Goal: Task Accomplishment & Management: Manage account settings

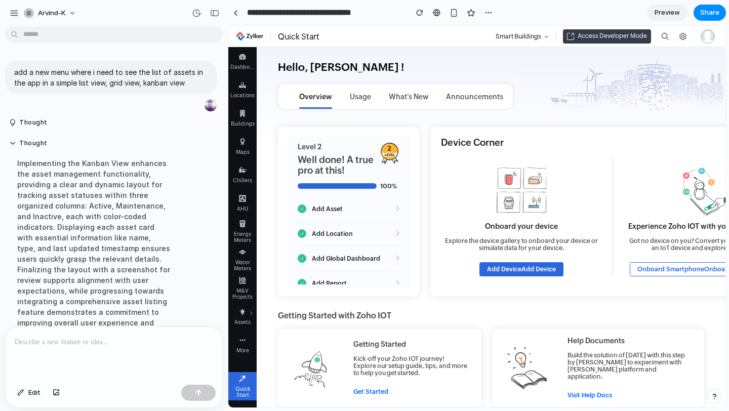
scroll to position [255, 0]
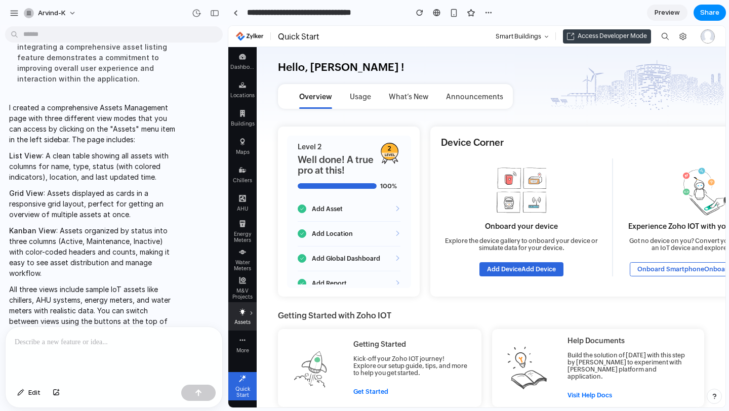
click at [249, 319] on div "Assets" at bounding box center [242, 321] width 25 height 10
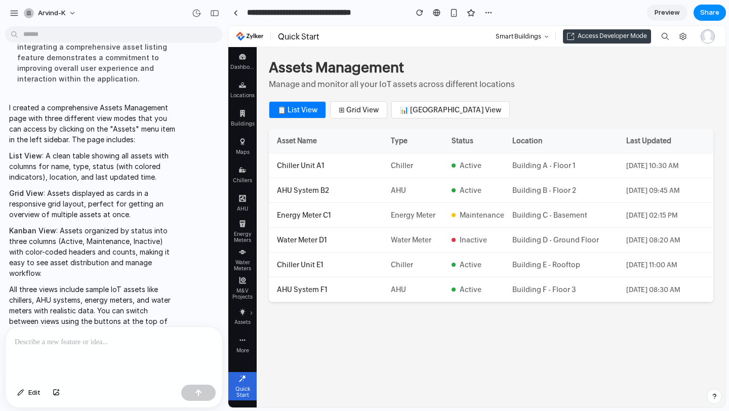
click at [367, 108] on button "⊞ Grid View" at bounding box center [358, 109] width 57 height 17
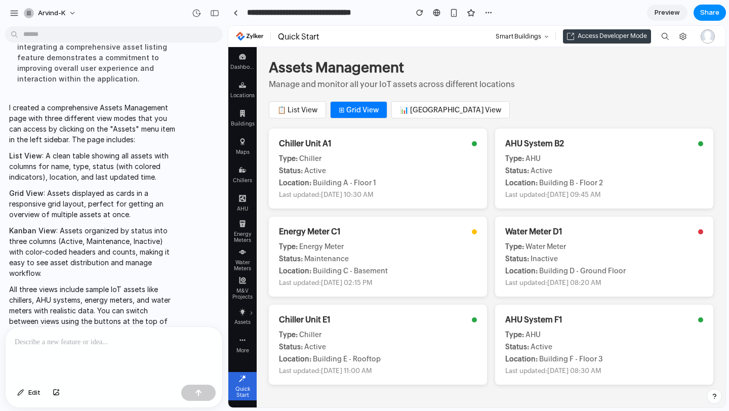
click at [412, 111] on button "📊 Kanban View" at bounding box center [451, 109] width 119 height 17
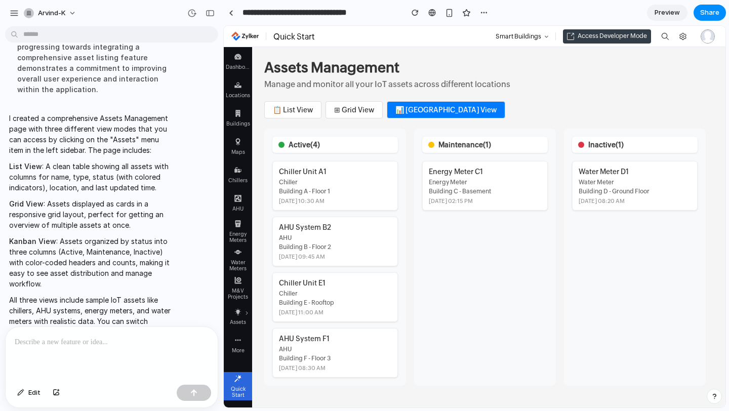
click at [192, 195] on div "I created a comprehensive Assets Management page with three different view mode…" at bounding box center [108, 231] width 207 height 248
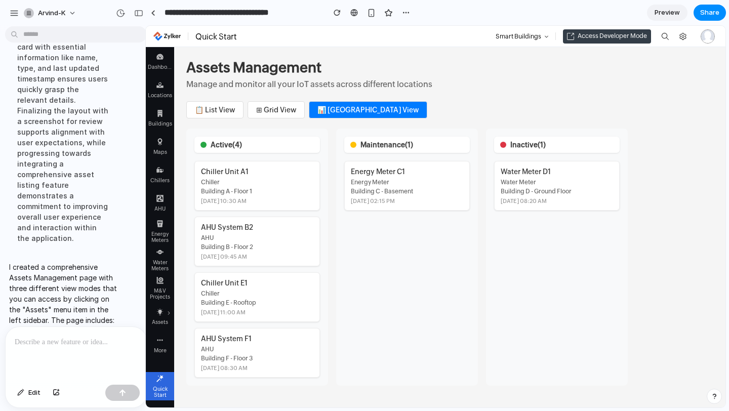
scroll to position [276, 0]
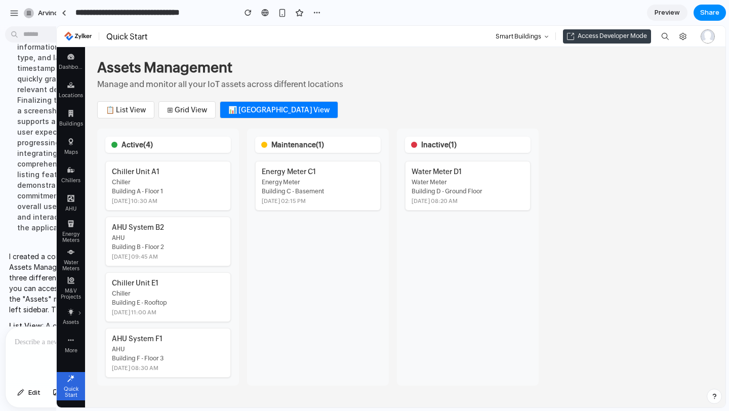
drag, startPoint x: 223, startPoint y: 197, endPoint x: 55, endPoint y: 205, distance: 167.9
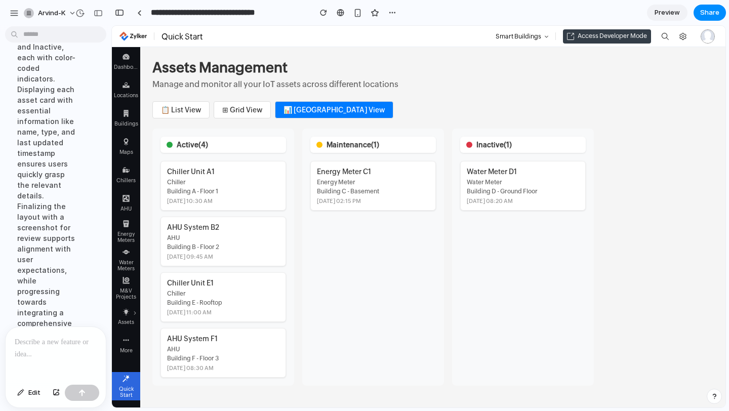
click at [1, 313] on div at bounding box center [4, 205] width 9 height 411
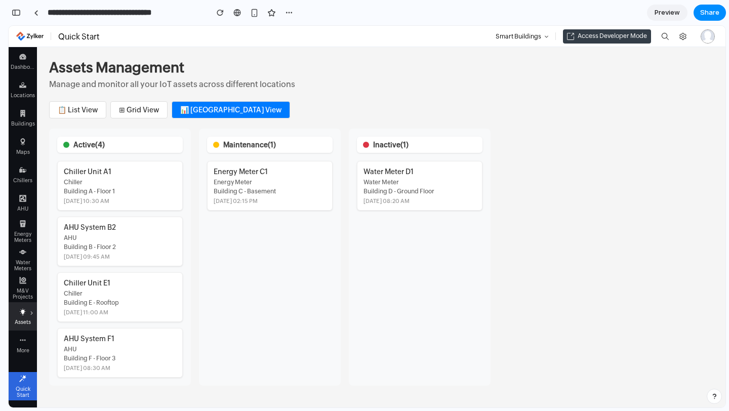
click at [25, 315] on icon at bounding box center [22, 312] width 7 height 7
click at [29, 314] on li "Assets" at bounding box center [23, 316] width 28 height 28
click at [31, 342] on div "More" at bounding box center [23, 345] width 28 height 28
click at [80, 107] on button "📋 List View" at bounding box center [77, 109] width 57 height 17
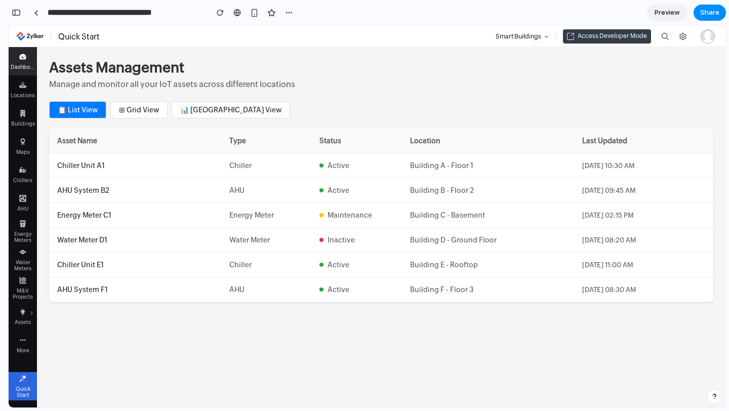
click at [23, 67] on div "Dashboard" at bounding box center [23, 65] width 25 height 10
click at [23, 89] on div "Locations" at bounding box center [23, 94] width 25 height 10
click at [23, 112] on use at bounding box center [22, 113] width 5 height 7
click at [127, 108] on button "⊞ Grid View" at bounding box center [138, 109] width 57 height 17
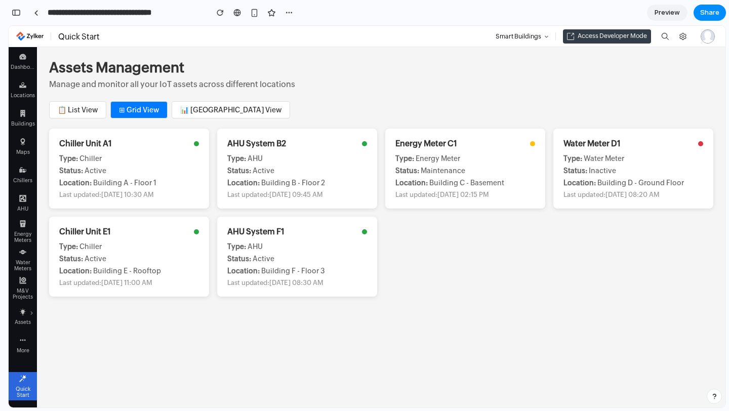
click at [188, 111] on button "📊 Kanban View" at bounding box center [231, 109] width 119 height 17
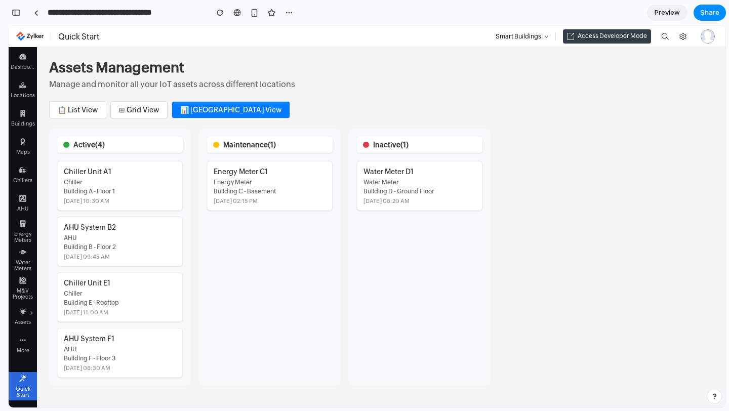
click at [129, 116] on button "⊞ Grid View" at bounding box center [138, 109] width 57 height 17
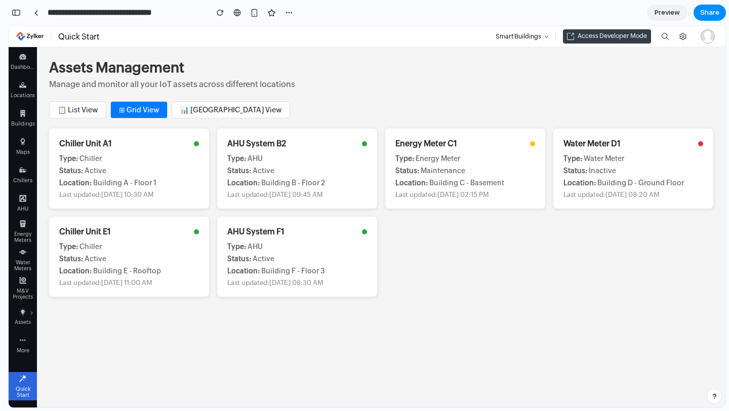
click at [667, 13] on span "Preview" at bounding box center [667, 13] width 25 height 10
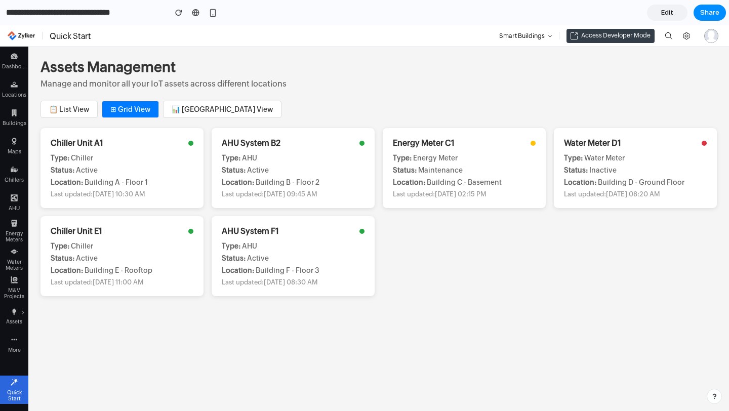
click at [667, 13] on span "Edit" at bounding box center [668, 13] width 12 height 10
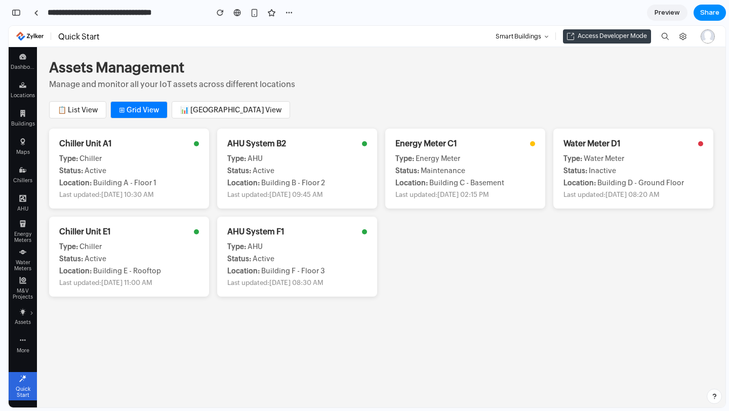
scroll to position [335, 0]
click at [667, 13] on span "Preview" at bounding box center [667, 13] width 25 height 10
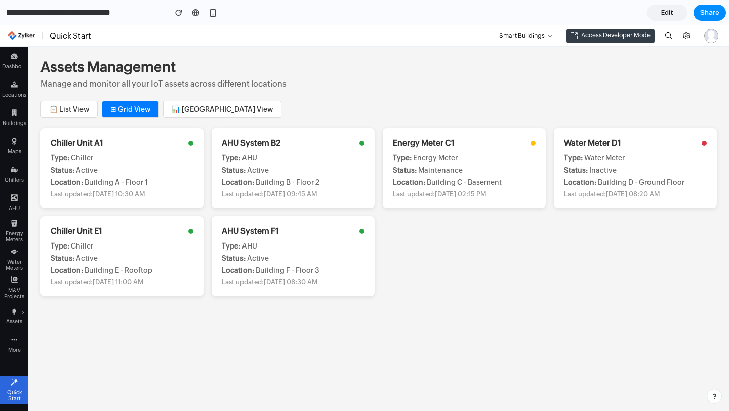
click at [667, 13] on span "Edit" at bounding box center [668, 13] width 12 height 10
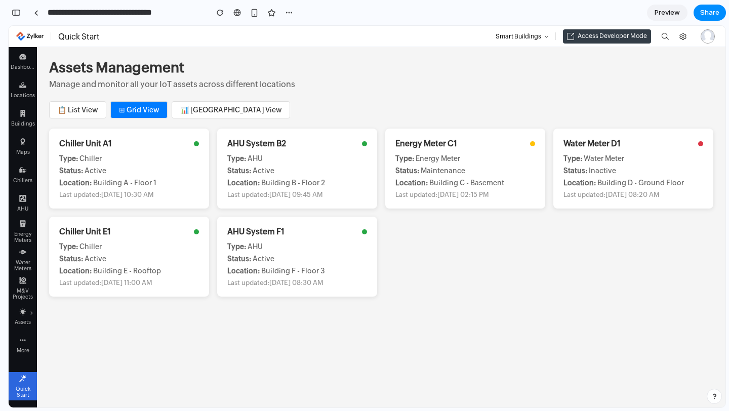
scroll to position [335, 0]
click at [272, 242] on div "Type: AHU" at bounding box center [297, 246] width 140 height 8
click at [221, 112] on button "📊 [GEOGRAPHIC_DATA] View" at bounding box center [231, 109] width 119 height 17
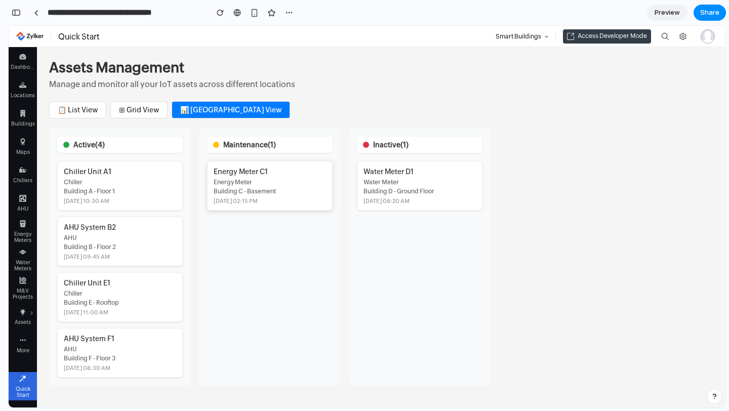
click at [267, 185] on div "Energy Meter" at bounding box center [270, 182] width 112 height 7
click at [396, 199] on div "[DATE] 08:20 AM" at bounding box center [420, 201] width 112 height 6
click at [145, 111] on button "⊞ Grid View" at bounding box center [138, 109] width 57 height 17
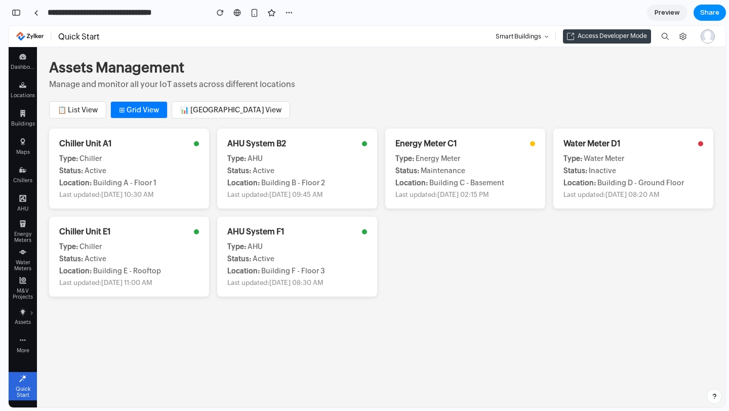
click at [82, 107] on button "📋 List View" at bounding box center [77, 109] width 57 height 17
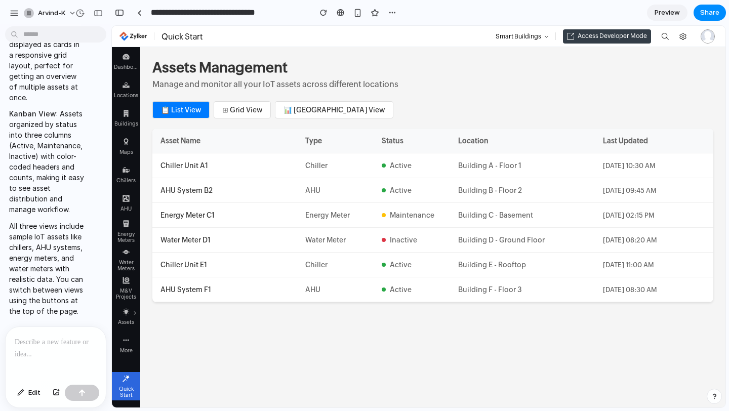
scroll to position [0, 0]
click at [23, 390] on div "button" at bounding box center [20, 393] width 7 height 6
click at [49, 364] on div at bounding box center [56, 354] width 100 height 54
click at [53, 394] on div "button" at bounding box center [56, 393] width 7 height 6
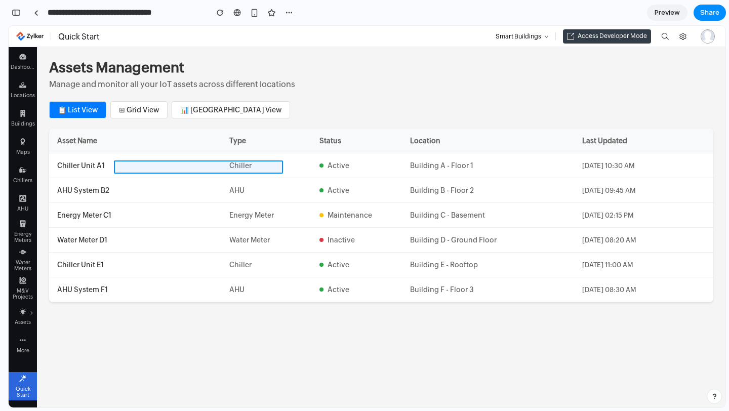
click at [242, 169] on div at bounding box center [418, 216] width 613 height 381
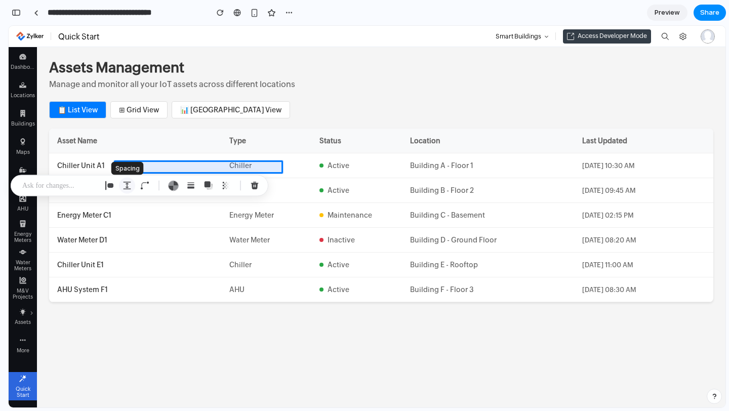
click at [124, 186] on div "button" at bounding box center [127, 185] width 9 height 9
click at [204, 226] on button "Increment" at bounding box center [203, 228] width 10 height 8
click at [204, 234] on button "Decrement" at bounding box center [203, 235] width 10 height 8
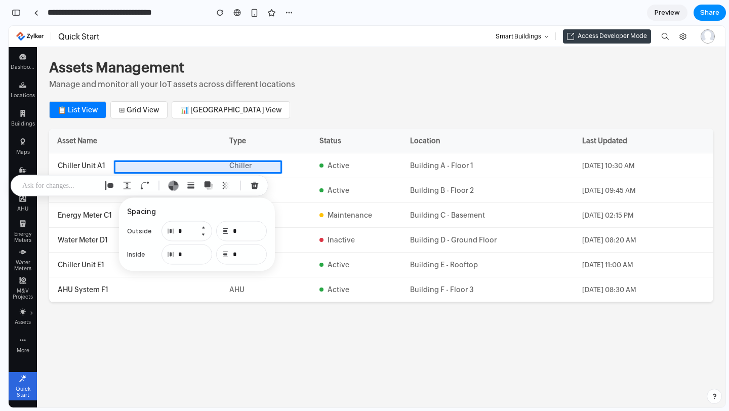
type input "*"
click at [204, 252] on button "Increment" at bounding box center [203, 251] width 10 height 8
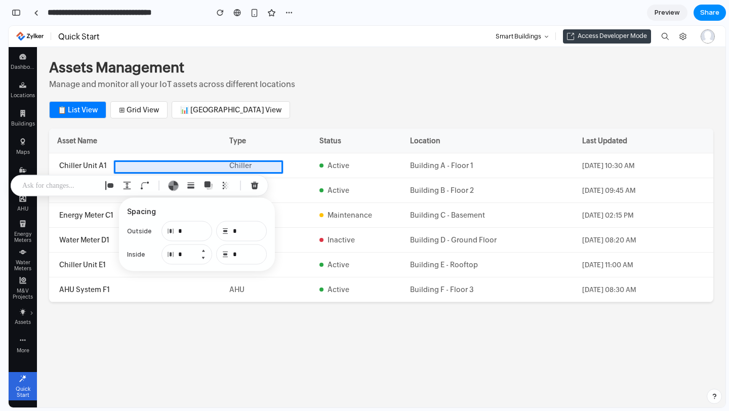
click at [204, 252] on button "Increment" at bounding box center [203, 251] width 10 height 8
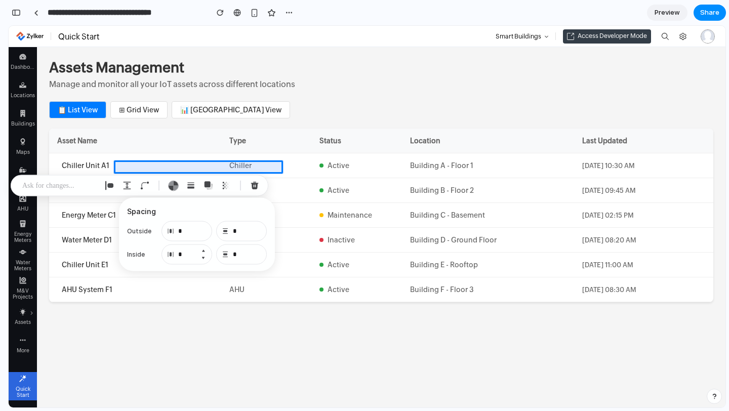
click at [203, 259] on button "Decrement" at bounding box center [203, 258] width 10 height 8
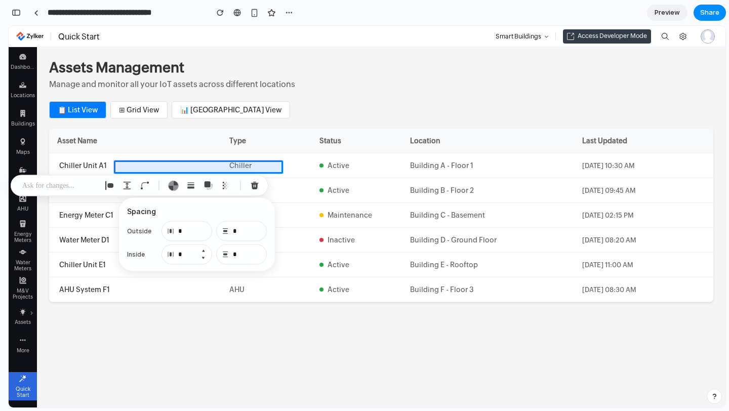
click at [203, 259] on button "Decrement" at bounding box center [203, 258] width 10 height 8
type input "*"
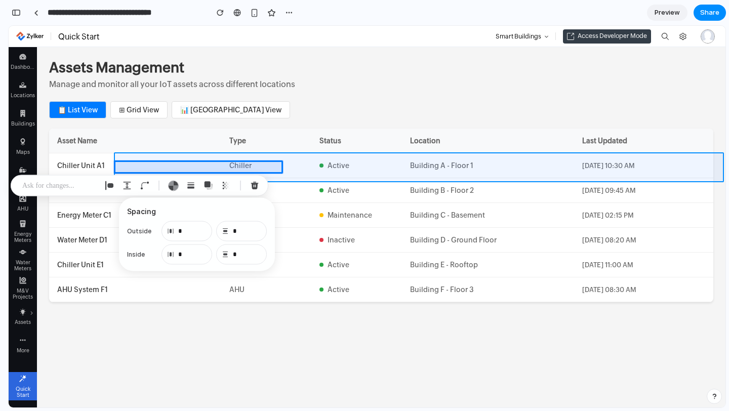
click at [296, 175] on div at bounding box center [418, 216] width 613 height 381
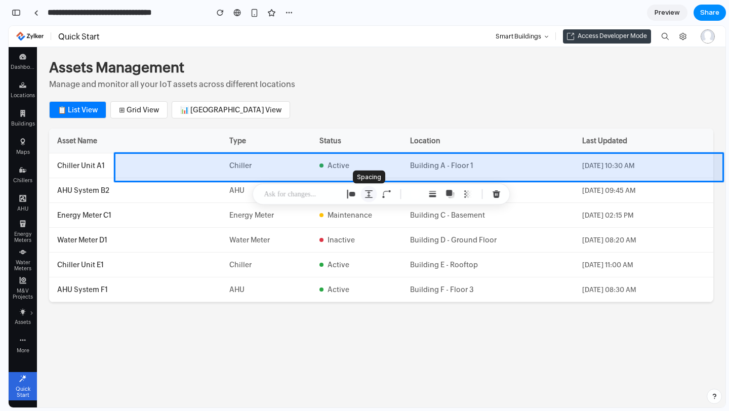
click at [368, 194] on div "button" at bounding box center [369, 194] width 9 height 9
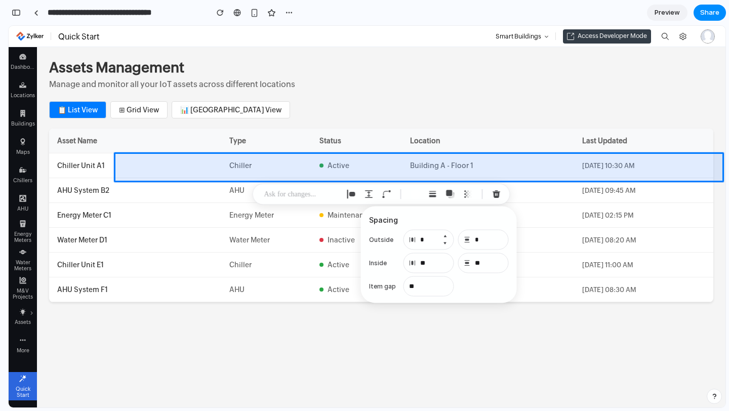
click at [446, 235] on button "Increment" at bounding box center [445, 237] width 10 height 8
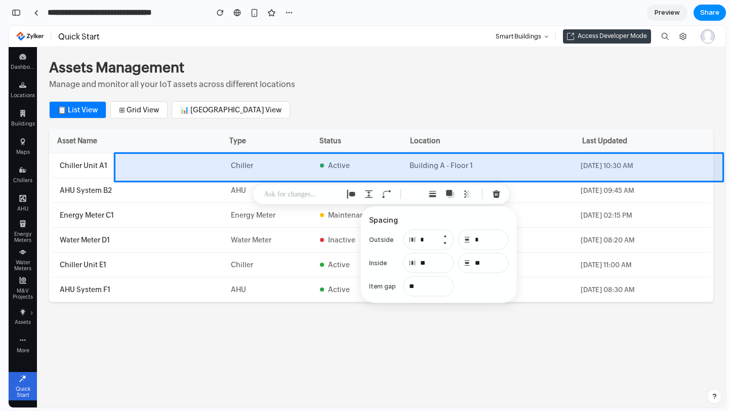
click at [446, 235] on button "Increment" at bounding box center [445, 237] width 10 height 8
click at [446, 242] on button "Decrement" at bounding box center [445, 244] width 10 height 8
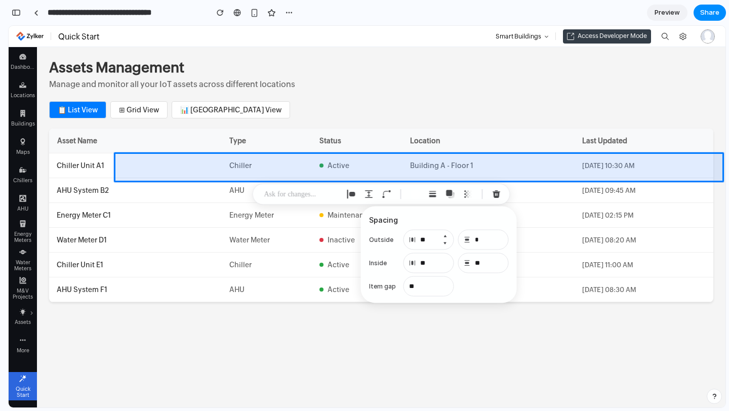
click at [446, 237] on button "Increment" at bounding box center [445, 237] width 10 height 8
type input "*"
click at [446, 284] on button "Increment" at bounding box center [445, 283] width 10 height 8
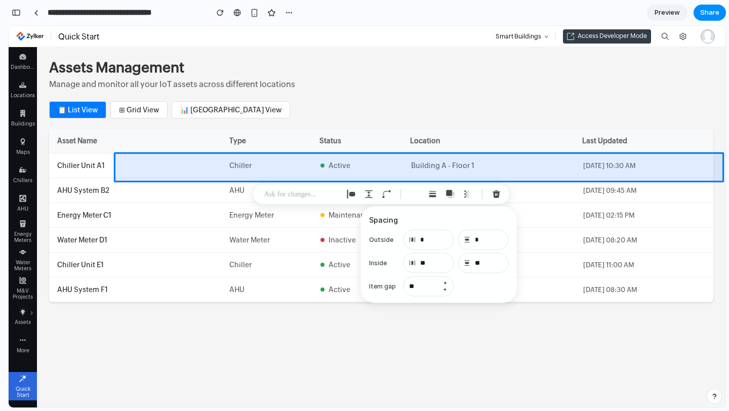
click at [446, 284] on button "Increment" at bounding box center [445, 283] width 10 height 8
click at [445, 290] on button "Decrement" at bounding box center [445, 290] width 10 height 8
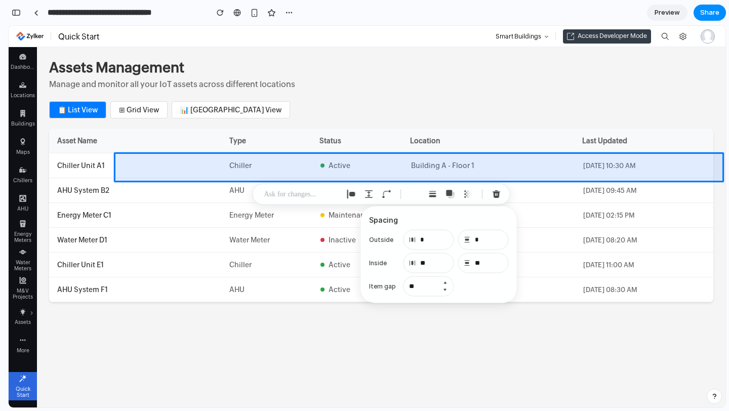
click at [445, 290] on button "Decrement" at bounding box center [445, 290] width 10 height 8
type input "**"
click at [500, 260] on button "Increment" at bounding box center [500, 260] width 10 height 8
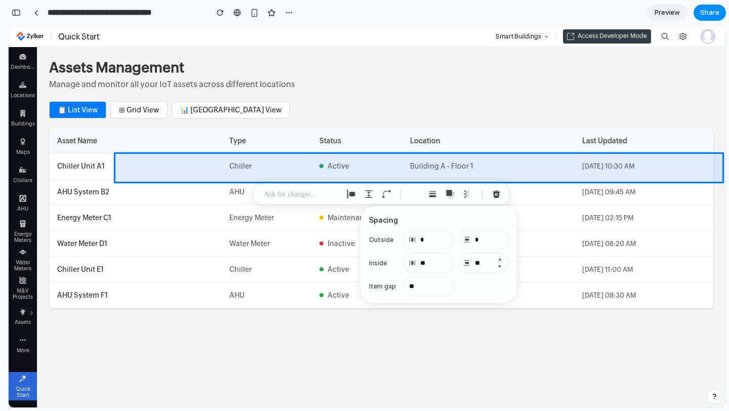
click at [500, 260] on button "Increment" at bounding box center [500, 260] width 10 height 8
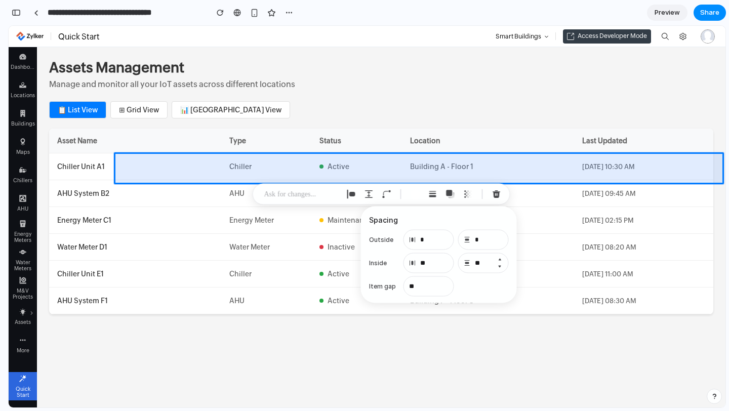
click at [500, 260] on button "Increment" at bounding box center [500, 260] width 10 height 8
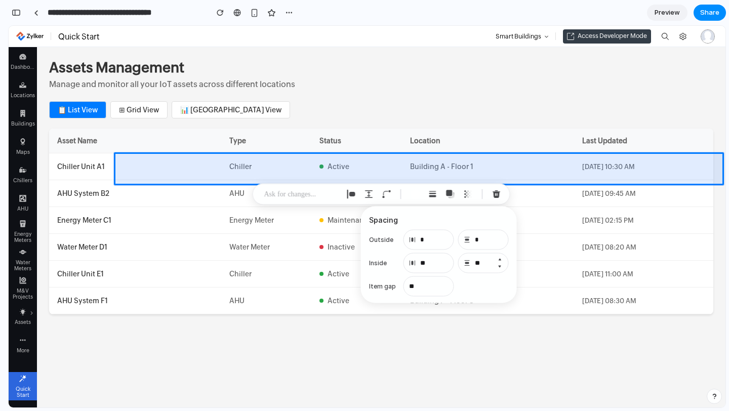
click at [500, 260] on button "Increment" at bounding box center [500, 260] width 10 height 8
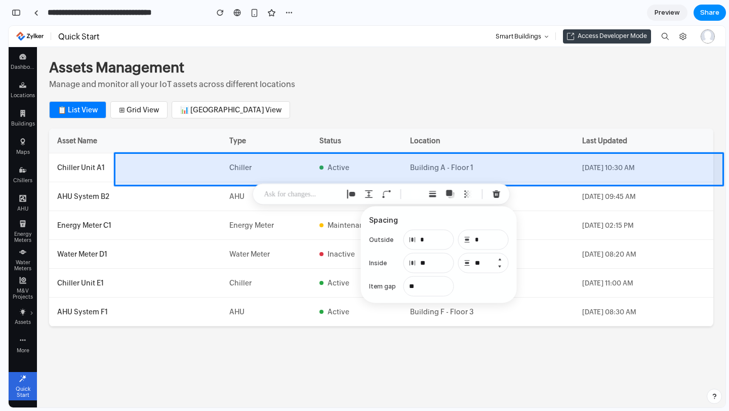
click at [500, 260] on button "Increment" at bounding box center [500, 260] width 10 height 8
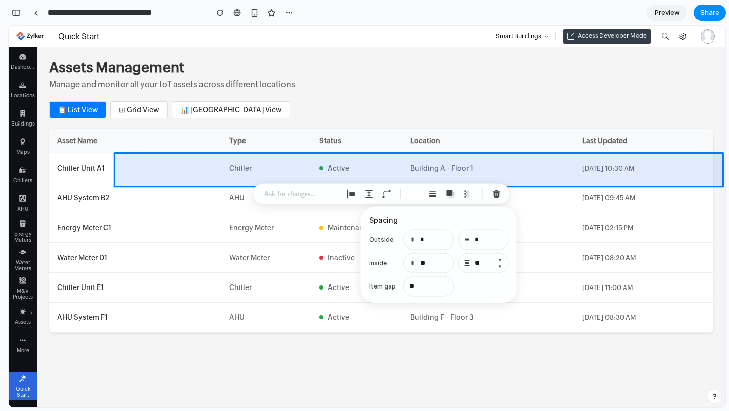
click at [500, 260] on button "Increment" at bounding box center [500, 260] width 10 height 8
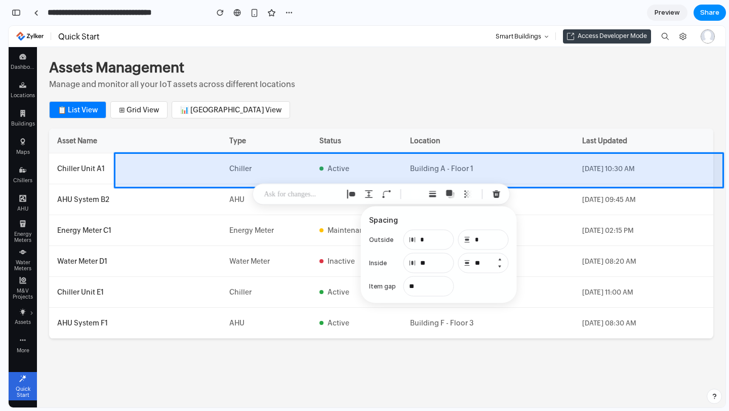
click at [500, 260] on button "Increment" at bounding box center [500, 260] width 10 height 8
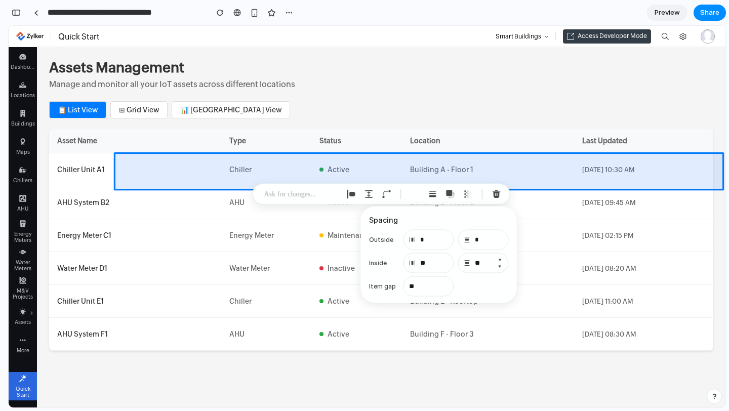
click at [500, 260] on button "Increment" at bounding box center [500, 260] width 10 height 8
type input "**"
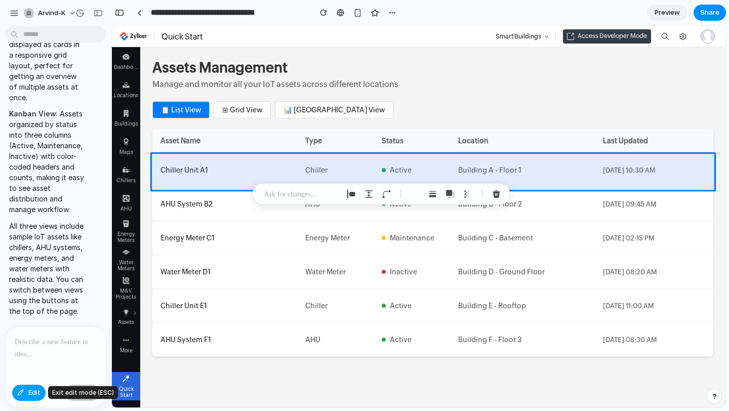
click at [33, 389] on span "Edit" at bounding box center [34, 393] width 12 height 10
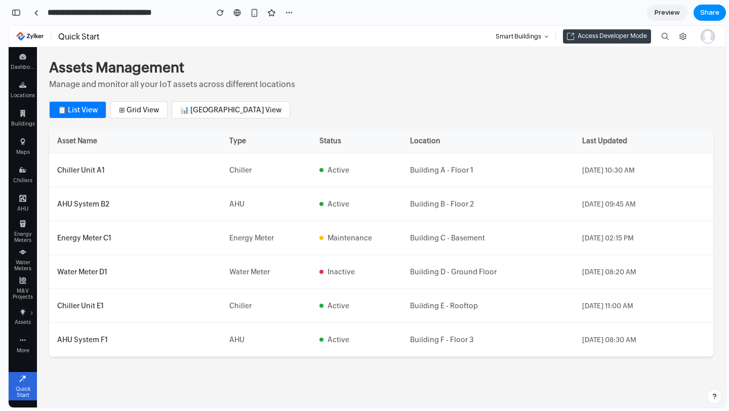
click at [210, 108] on button "📊 [GEOGRAPHIC_DATA] View" at bounding box center [231, 109] width 119 height 17
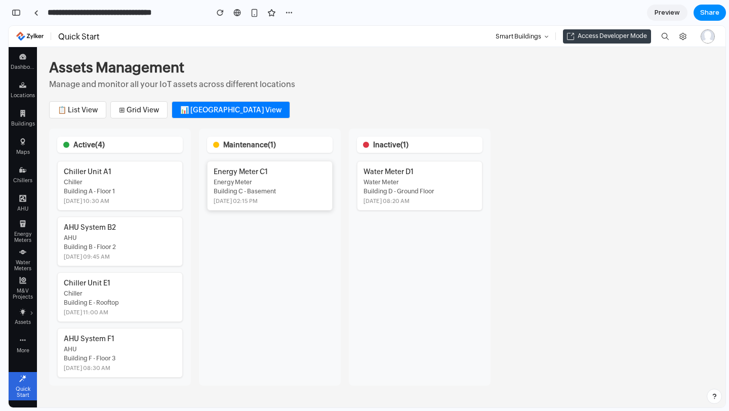
click at [238, 182] on div "Energy Meter" at bounding box center [270, 182] width 112 height 7
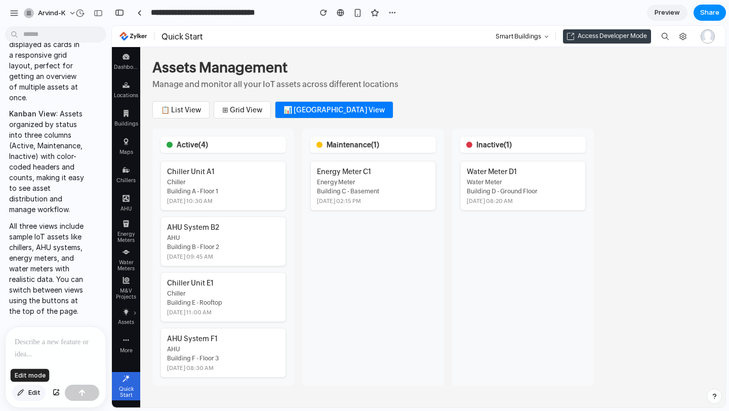
click at [39, 393] on span "Edit" at bounding box center [34, 393] width 12 height 10
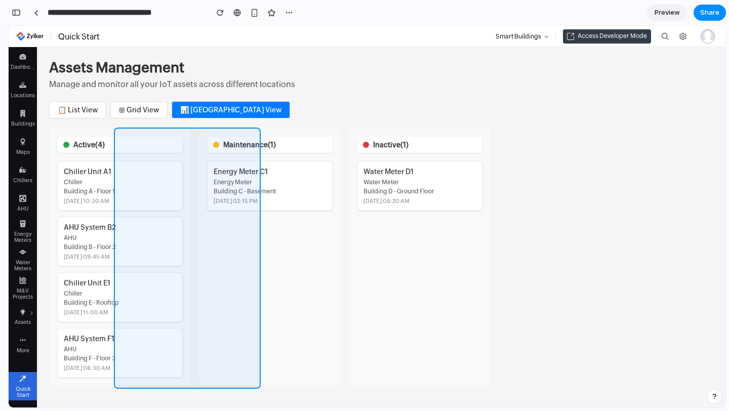
click at [157, 151] on div at bounding box center [418, 216] width 613 height 381
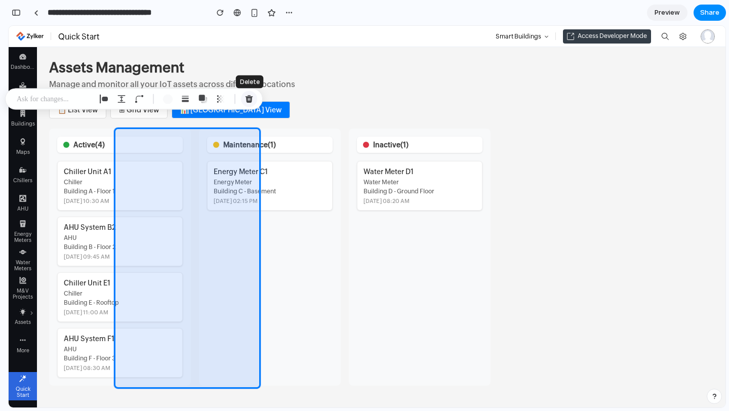
click at [247, 102] on div "button" at bounding box center [249, 99] width 9 height 9
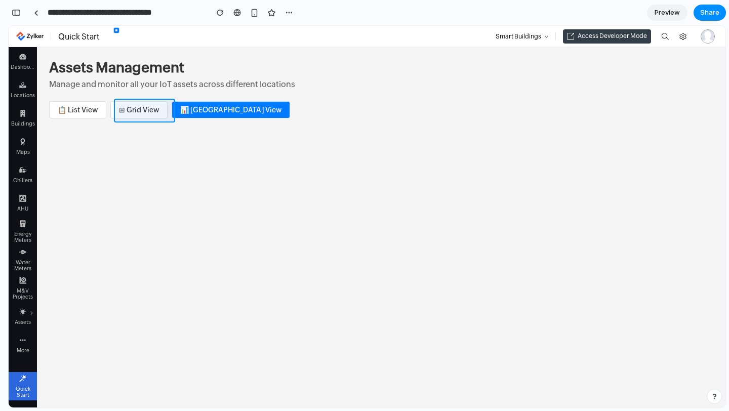
click at [258, 105] on div at bounding box center [418, 216] width 613 height 381
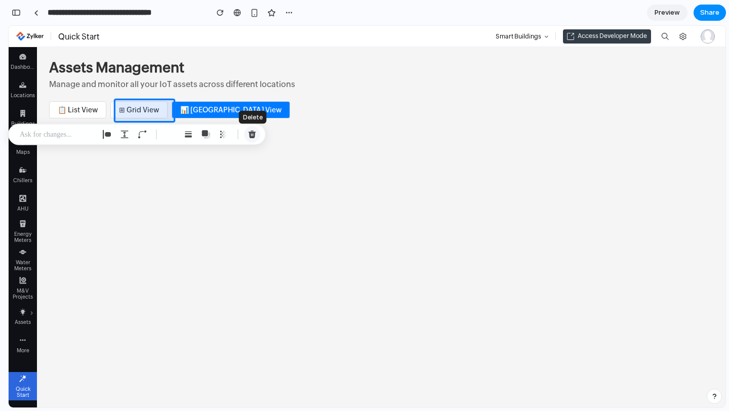
click at [248, 131] on div "button" at bounding box center [252, 134] width 9 height 9
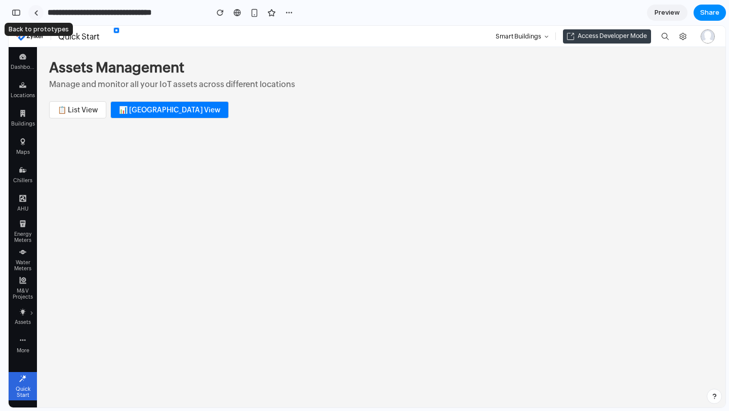
click at [37, 9] on link at bounding box center [35, 12] width 15 height 15
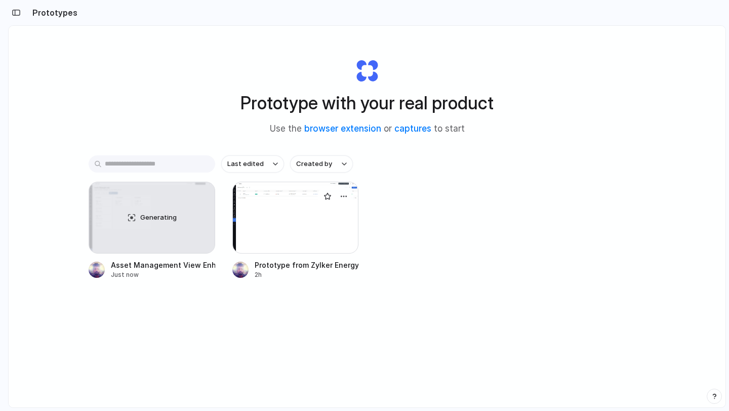
click at [316, 210] on div at bounding box center [296, 218] width 127 height 72
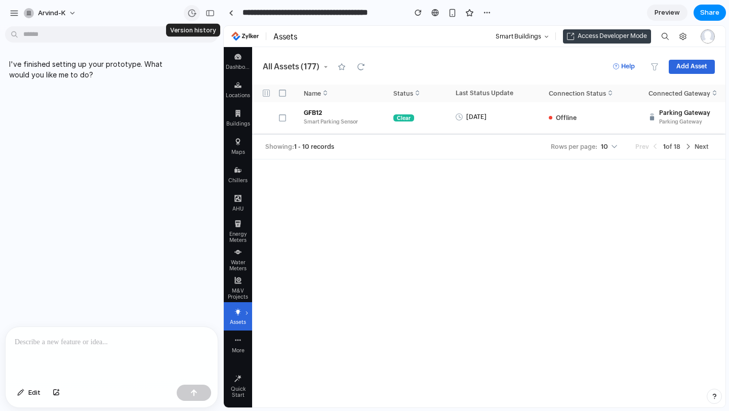
click at [188, 12] on div "button" at bounding box center [191, 13] width 9 height 9
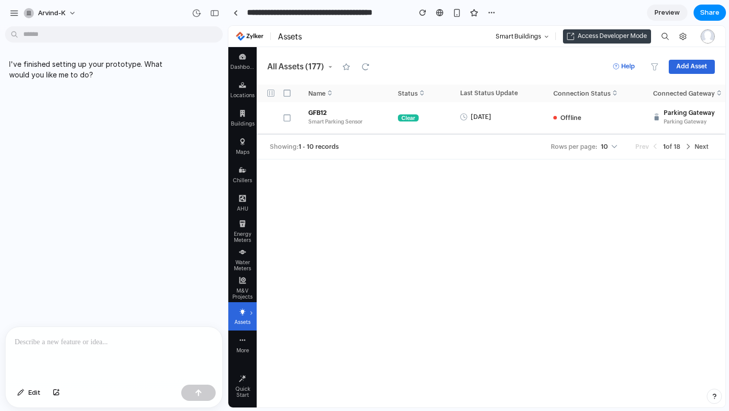
click at [245, 311] on icon at bounding box center [242, 312] width 7 height 7
click at [248, 316] on div "Assets" at bounding box center [242, 321] width 25 height 10
click at [246, 249] on icon at bounding box center [242, 252] width 7 height 7
click at [242, 68] on div "Dashboard" at bounding box center [242, 65] width 25 height 10
click at [679, 65] on span "Add Asset" at bounding box center [692, 67] width 31 height 8
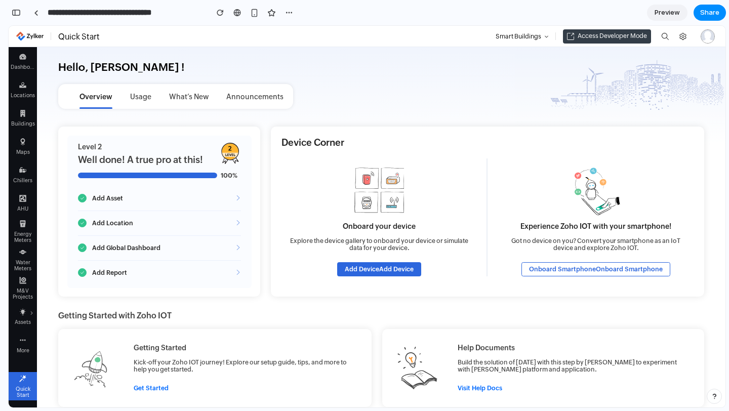
scroll to position [882, 0]
click at [22, 316] on div "Assets" at bounding box center [23, 321] width 25 height 10
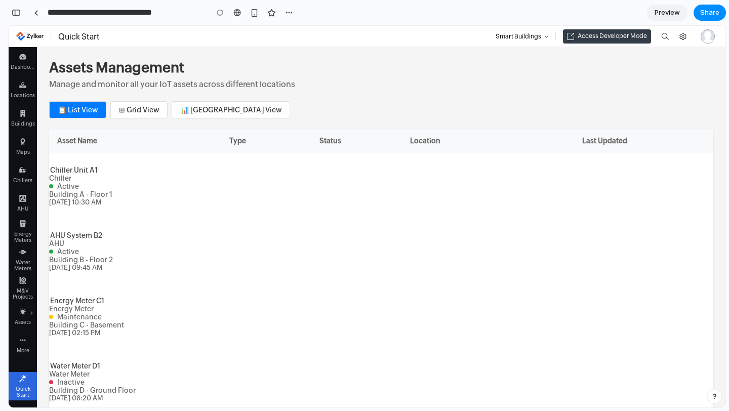
click at [198, 113] on button "📊 Kanban View" at bounding box center [231, 109] width 119 height 17
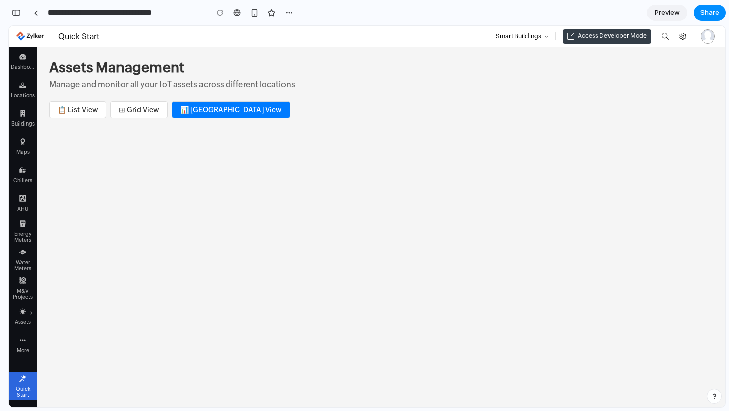
click at [141, 113] on button "⊞ Grid View" at bounding box center [138, 109] width 57 height 17
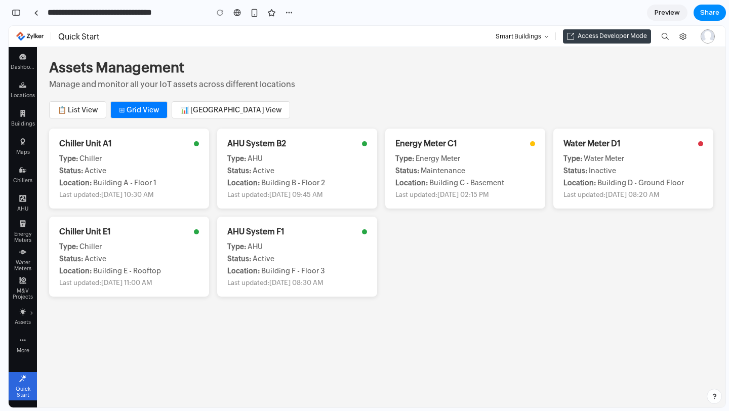
click at [92, 110] on button "📋 List View" at bounding box center [77, 109] width 57 height 17
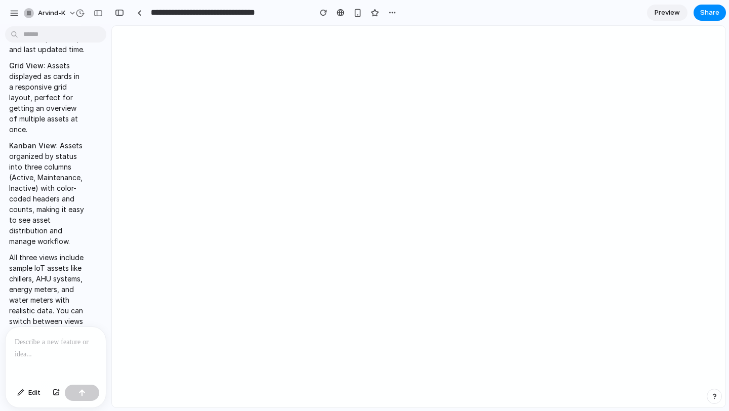
scroll to position [0, 0]
click at [37, 335] on div at bounding box center [56, 354] width 100 height 54
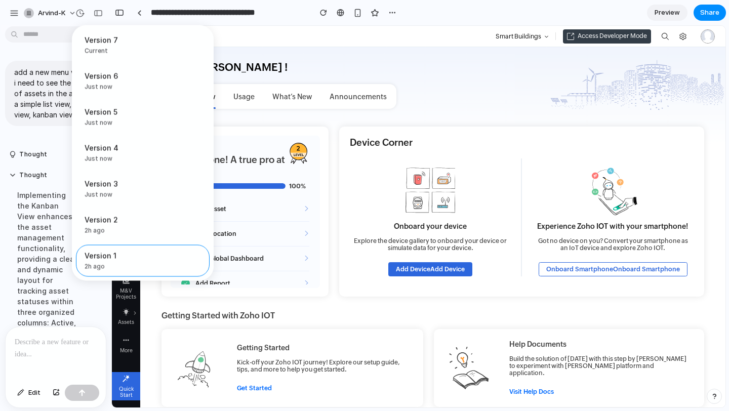
scroll to position [882, 0]
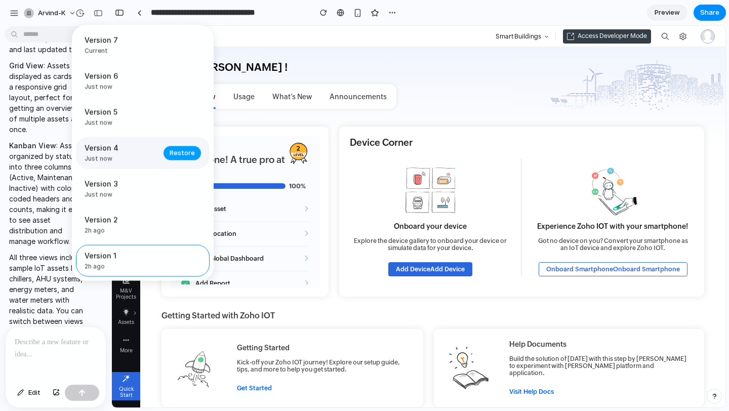
click at [183, 153] on span "Restore" at bounding box center [182, 153] width 25 height 10
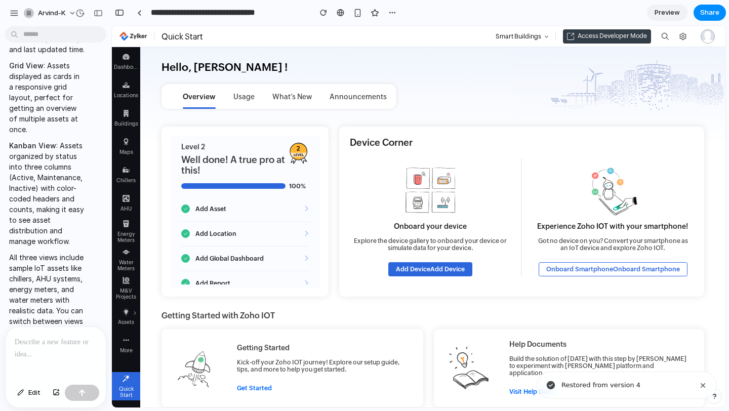
scroll to position [0, 0]
click at [129, 172] on icon at bounding box center [126, 170] width 7 height 7
click at [134, 319] on div "Assets" at bounding box center [126, 321] width 25 height 10
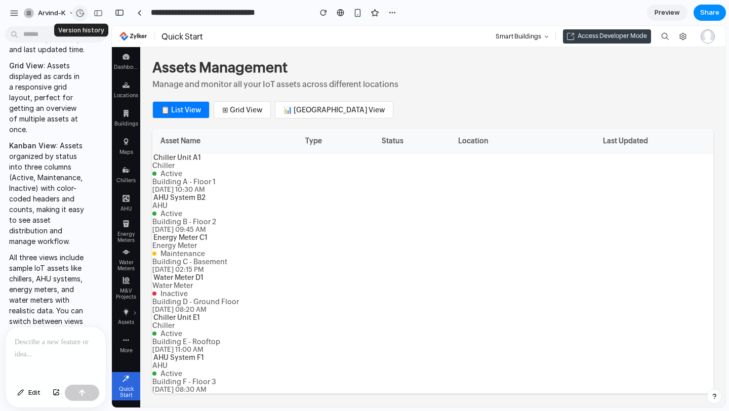
click at [80, 13] on div "button" at bounding box center [79, 13] width 9 height 9
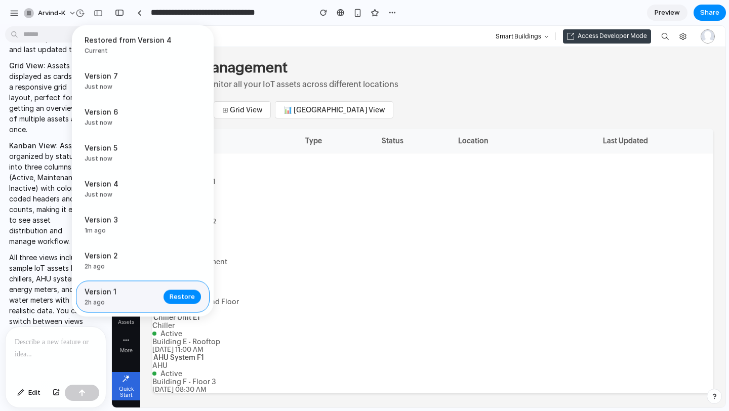
click at [103, 293] on span "Version 1" at bounding box center [121, 292] width 73 height 11
click at [174, 301] on span "Restore" at bounding box center [182, 297] width 25 height 10
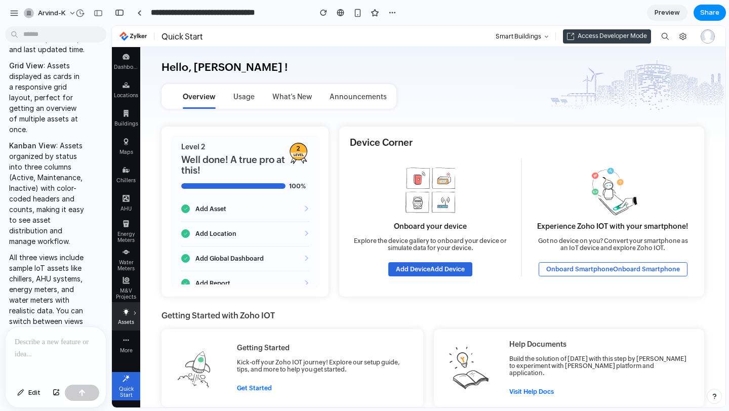
click at [126, 313] on use at bounding box center [126, 312] width 6 height 7
click at [83, 14] on div "button" at bounding box center [79, 13] width 9 height 9
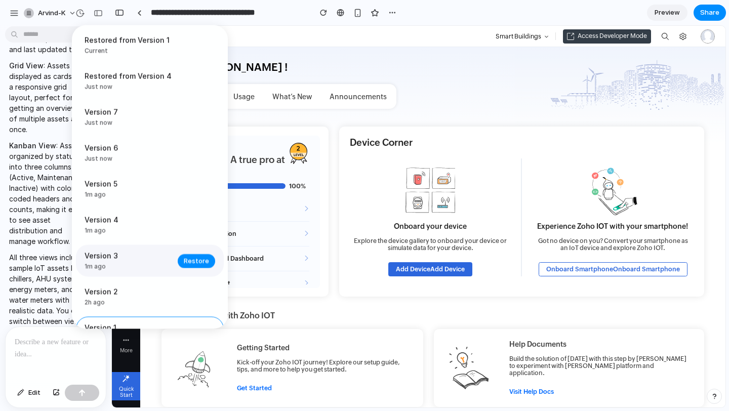
scroll to position [28, 0]
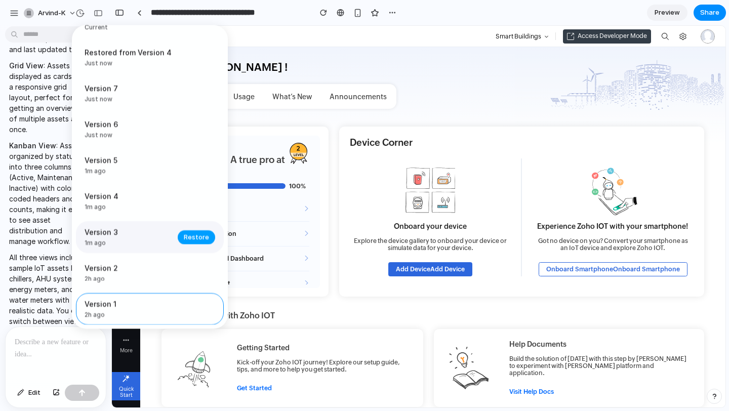
click at [184, 239] on span "Restore" at bounding box center [196, 237] width 25 height 10
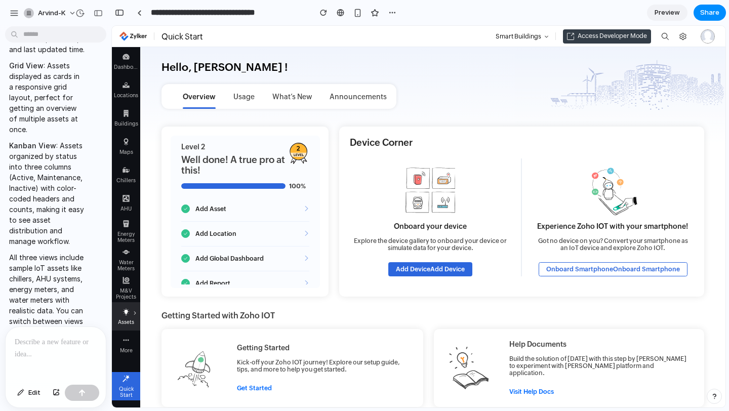
click at [127, 312] on use at bounding box center [126, 312] width 6 height 7
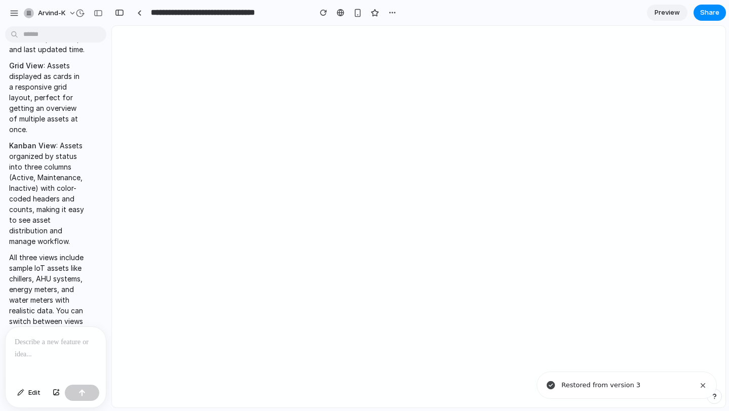
scroll to position [0, 0]
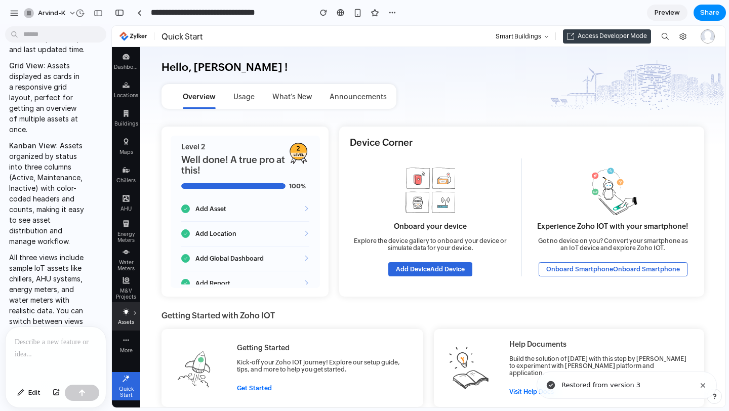
click at [126, 316] on div "Assets" at bounding box center [126, 321] width 25 height 10
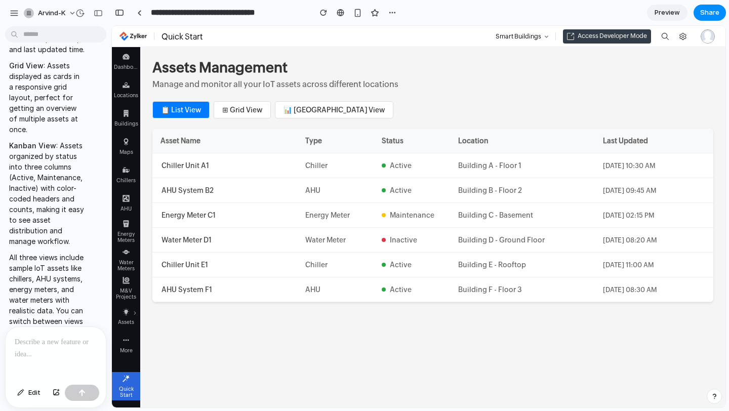
click at [253, 109] on button "⊞ Grid View" at bounding box center [242, 109] width 57 height 17
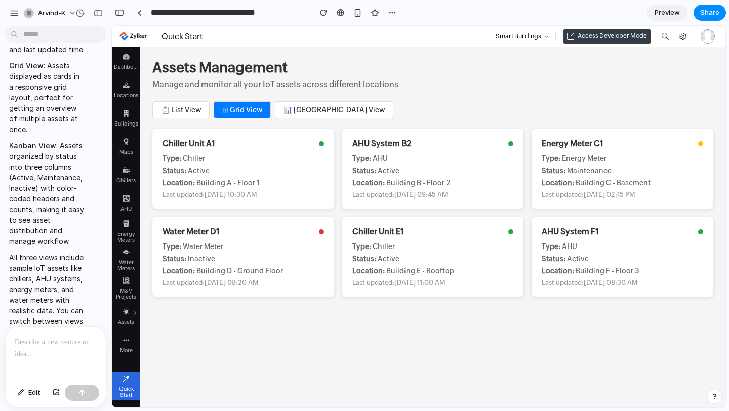
click at [298, 104] on button "📊 Kanban View" at bounding box center [334, 109] width 119 height 17
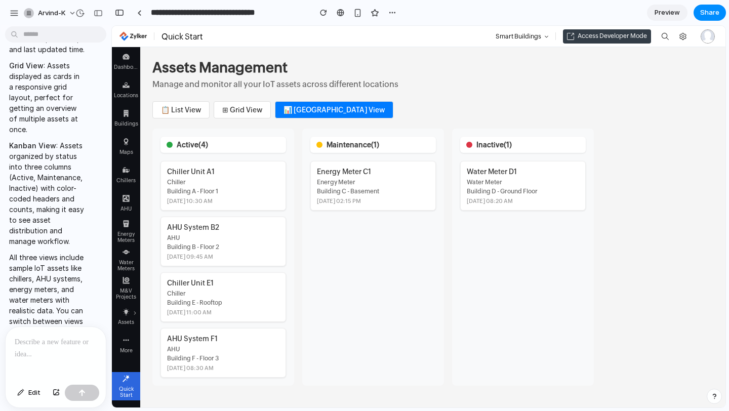
click at [191, 105] on button "📋 List View" at bounding box center [180, 109] width 57 height 17
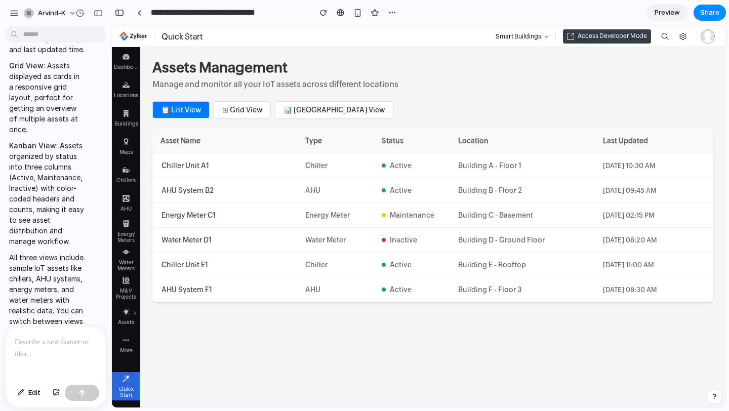
click at [161, 143] on div "Asset Name" at bounding box center [229, 141] width 137 height 8
click at [237, 111] on button "⊞ Grid View" at bounding box center [242, 109] width 57 height 17
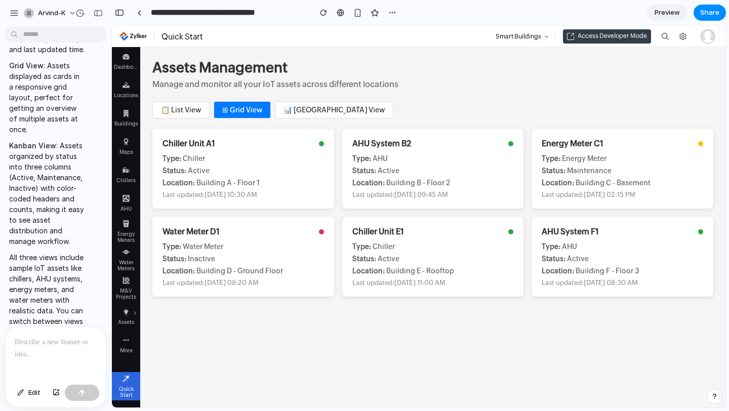
click at [312, 114] on button "📊 Kanban View" at bounding box center [334, 109] width 119 height 17
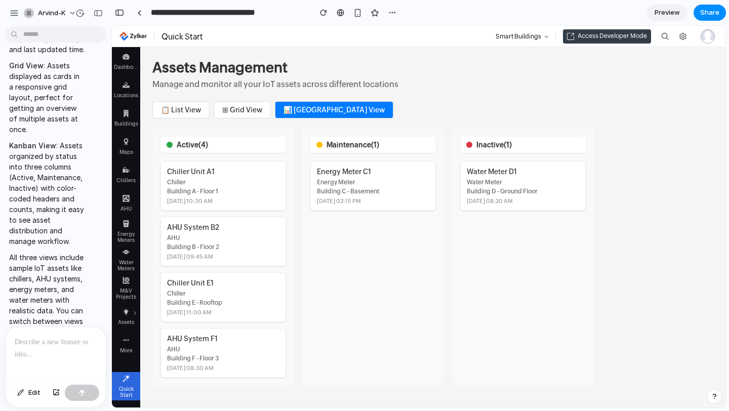
click at [249, 105] on button "⊞ Grid View" at bounding box center [242, 109] width 57 height 17
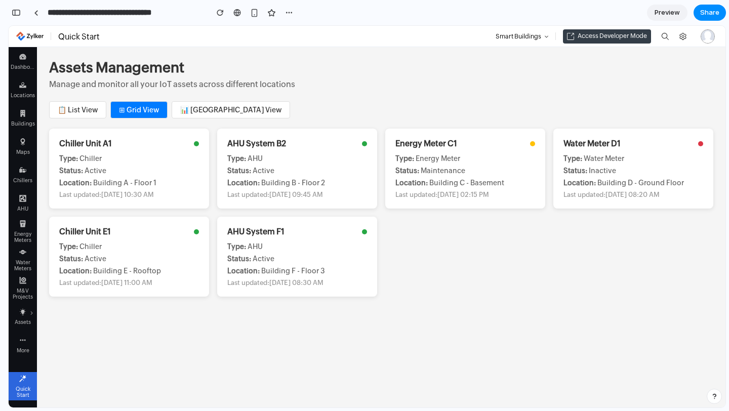
click at [188, 117] on button "📊 Kanban View" at bounding box center [231, 109] width 119 height 17
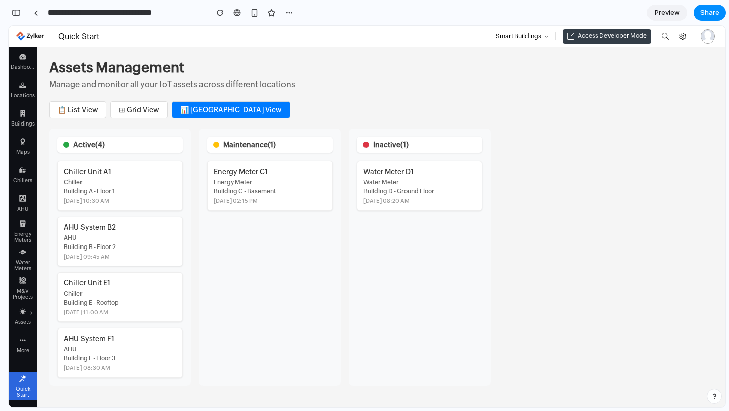
click at [86, 112] on button "📋 List View" at bounding box center [77, 109] width 57 height 17
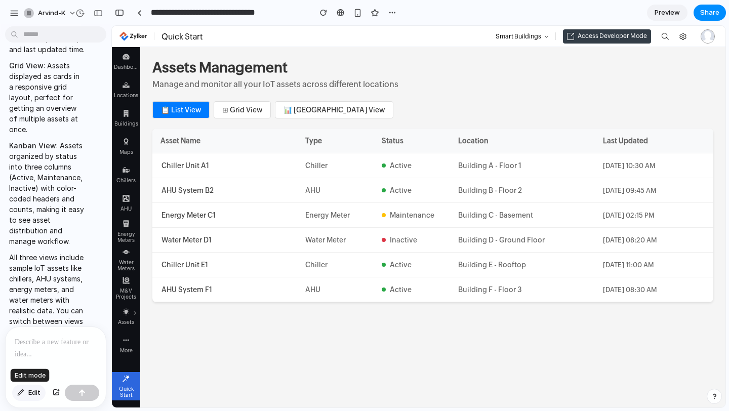
click at [26, 398] on button "Edit" at bounding box center [28, 393] width 33 height 16
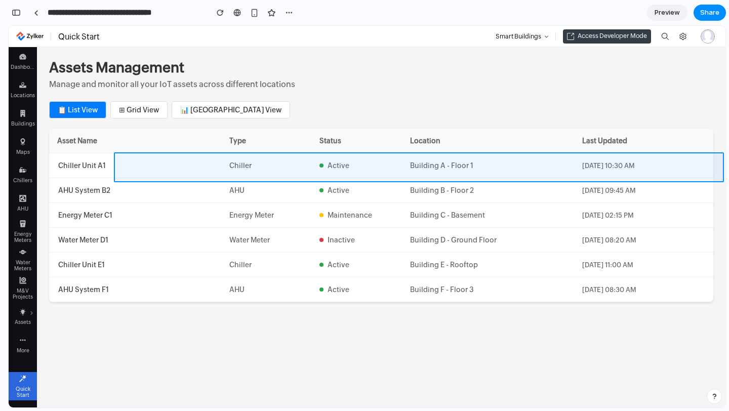
click at [198, 161] on div at bounding box center [418, 216] width 613 height 381
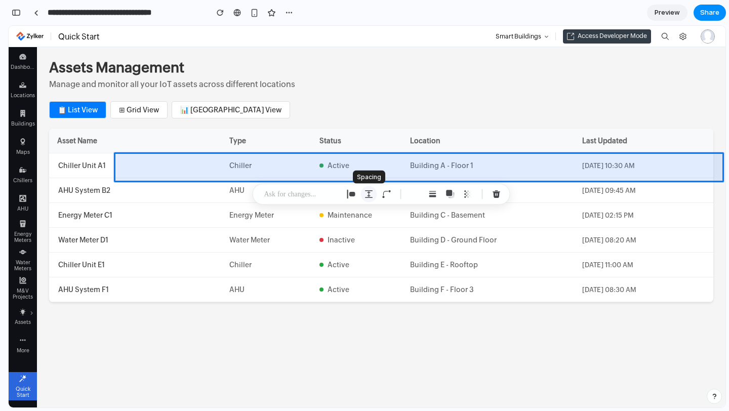
click at [369, 195] on div "button" at bounding box center [369, 194] width 9 height 9
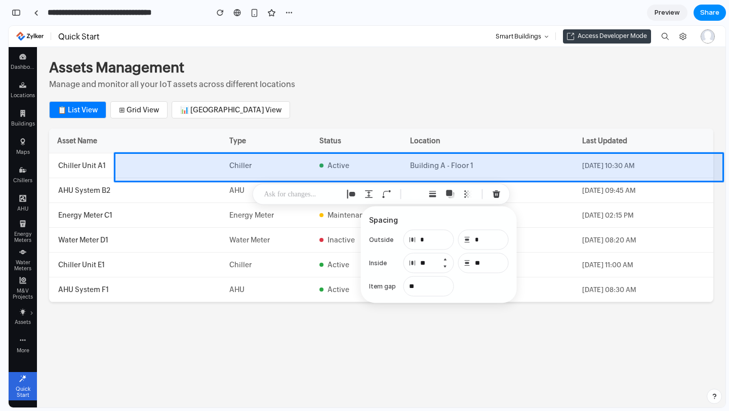
click at [446, 265] on button "Decrement" at bounding box center [445, 267] width 10 height 8
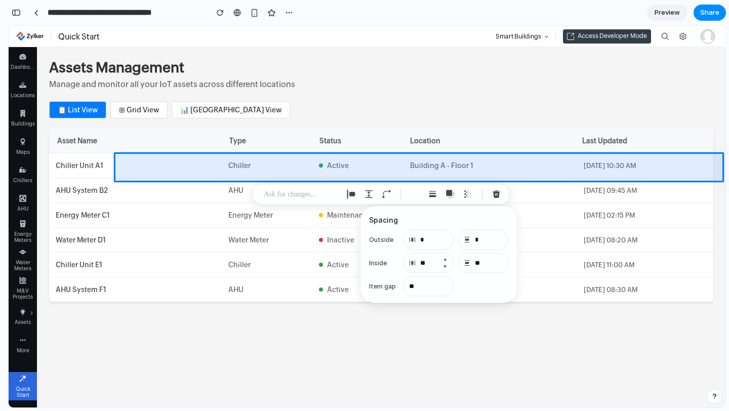
click at [446, 265] on button "Decrement" at bounding box center [445, 267] width 10 height 8
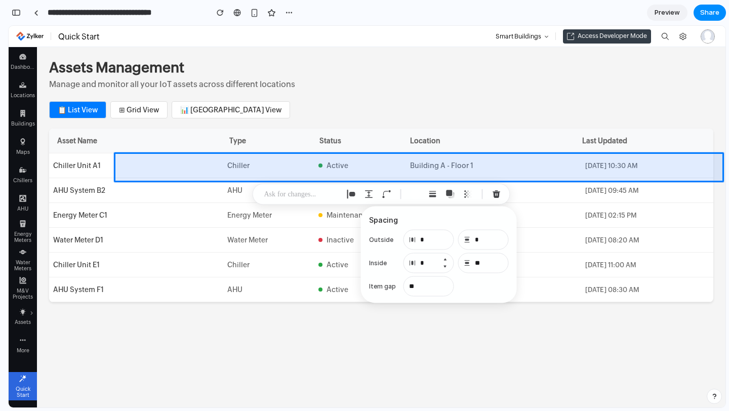
click at [446, 265] on button "Decrement" at bounding box center [445, 267] width 10 height 8
click at [443, 258] on button "Increment" at bounding box center [445, 260] width 10 height 8
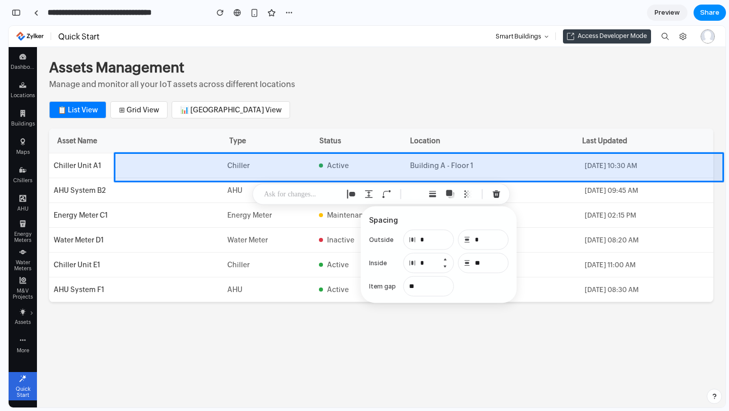
click at [443, 258] on button "Increment" at bounding box center [445, 260] width 10 height 8
type input "**"
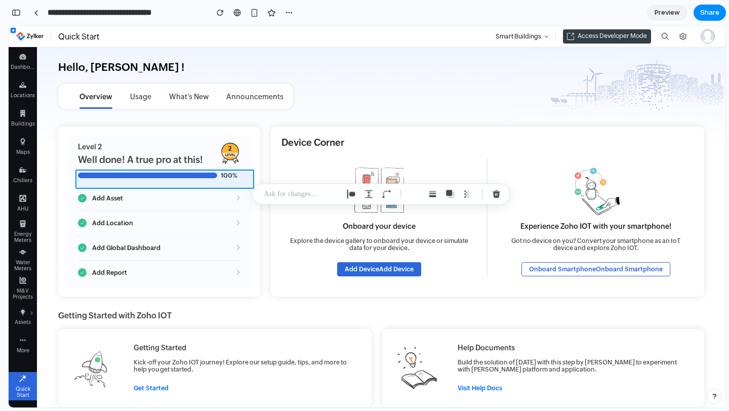
scroll to position [882, 0]
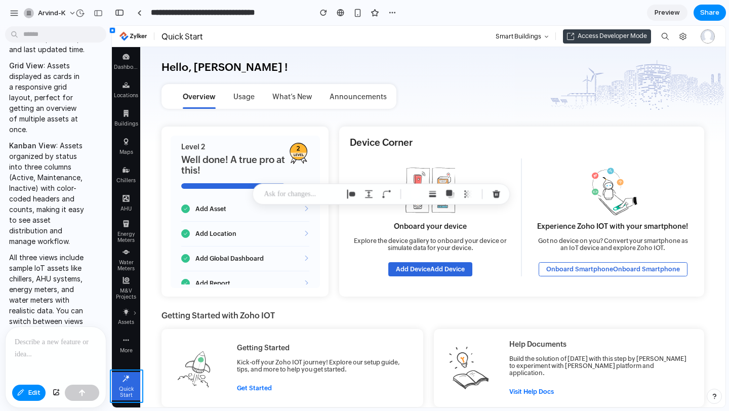
click at [32, 388] on div at bounding box center [367, 216] width 717 height 381
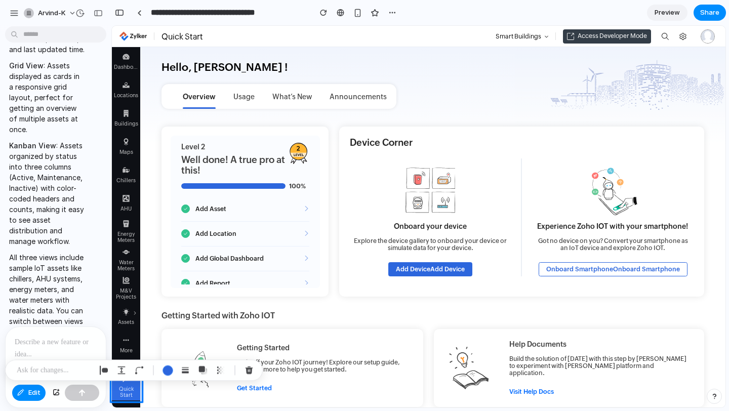
click at [35, 396] on div at bounding box center [367, 216] width 717 height 381
click at [676, 17] on span "Preview" at bounding box center [667, 13] width 25 height 10
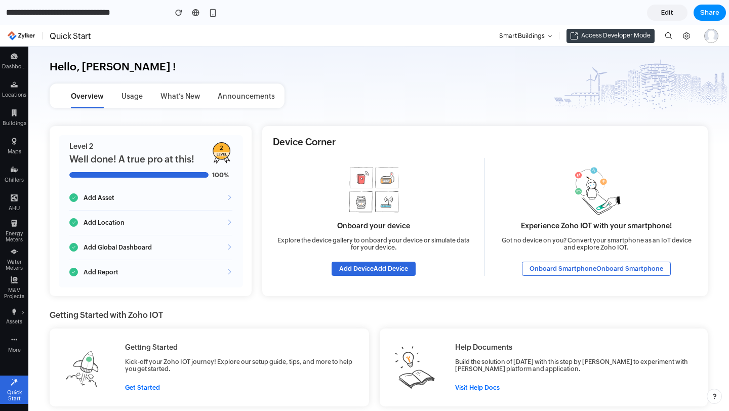
click at [678, 14] on link "Edit" at bounding box center [667, 13] width 41 height 16
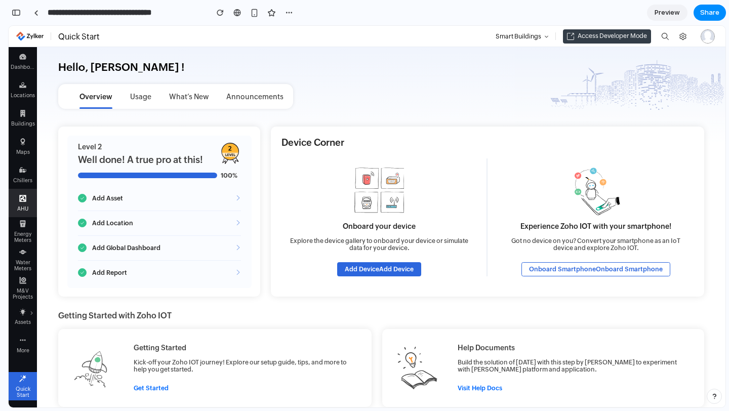
click at [29, 199] on li "AHU" at bounding box center [23, 203] width 28 height 28
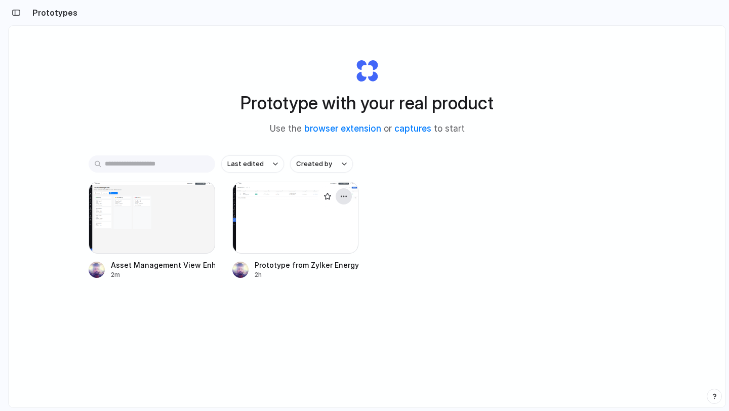
click at [344, 196] on div "button" at bounding box center [344, 197] width 8 height 8
click at [321, 275] on li "Delete" at bounding box center [315, 268] width 72 height 16
click at [182, 222] on div at bounding box center [152, 218] width 127 height 72
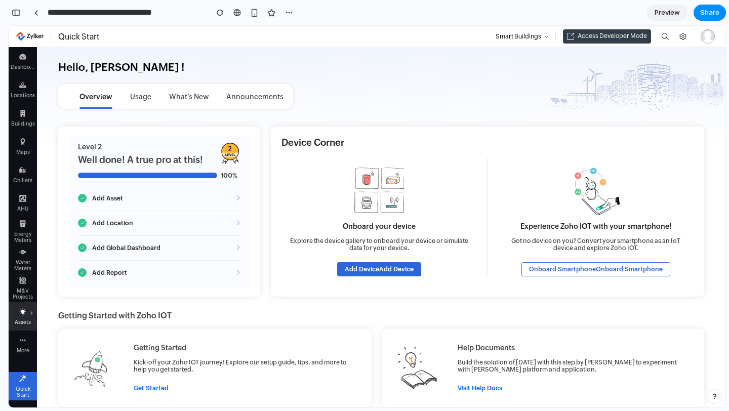
click at [28, 310] on li "Assets" at bounding box center [23, 316] width 28 height 28
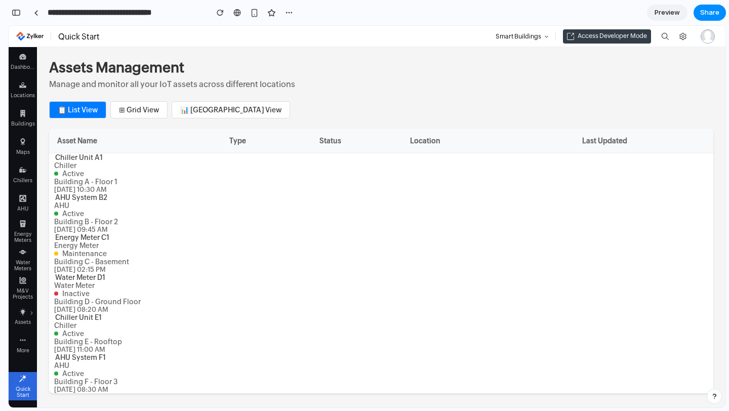
click at [141, 111] on button "⊞ Grid View" at bounding box center [138, 109] width 57 height 17
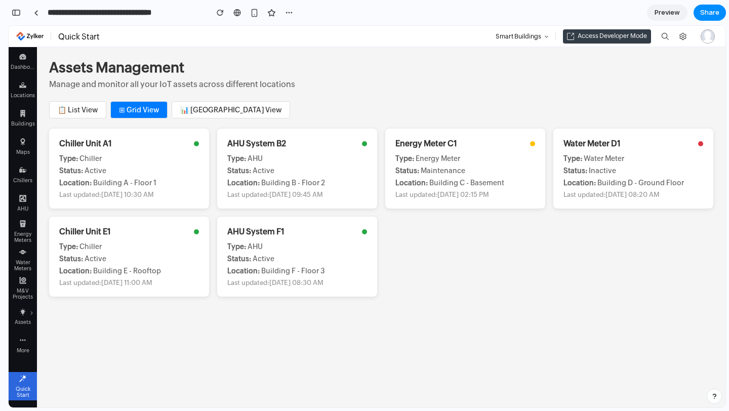
click at [195, 108] on button "📊 [GEOGRAPHIC_DATA] View" at bounding box center [231, 109] width 119 height 17
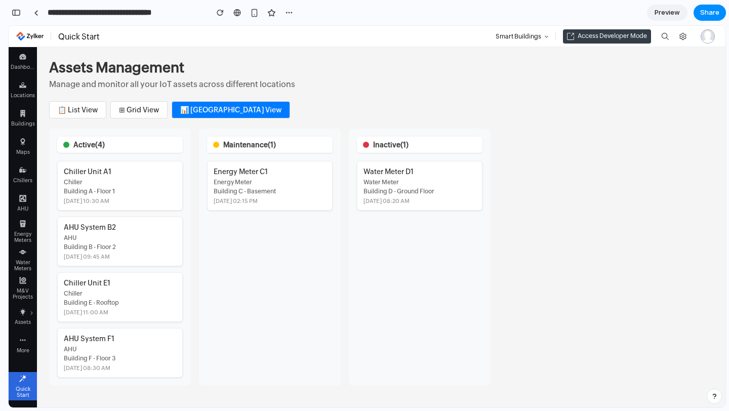
click at [534, 36] on span "Smart Buildings" at bounding box center [519, 36] width 46 height 7
click at [601, 32] on span "Access Developer Mode" at bounding box center [607, 36] width 80 height 8
click at [23, 114] on use at bounding box center [22, 113] width 5 height 7
click at [20, 312] on use at bounding box center [23, 312] width 6 height 7
click at [19, 377] on div "Quick Start" at bounding box center [23, 386] width 28 height 28
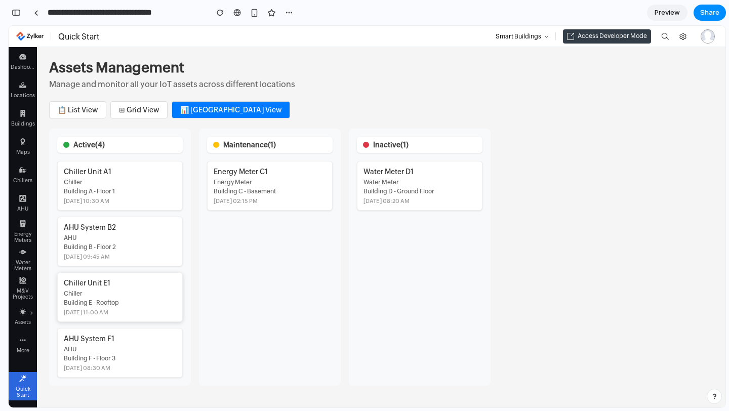
click at [84, 276] on div "Chiller Unit [GEOGRAPHIC_DATA] E - Rooftop [DATE] 11:00 AM" at bounding box center [120, 298] width 126 height 50
click at [129, 102] on button "⊞ Grid View" at bounding box center [138, 109] width 57 height 17
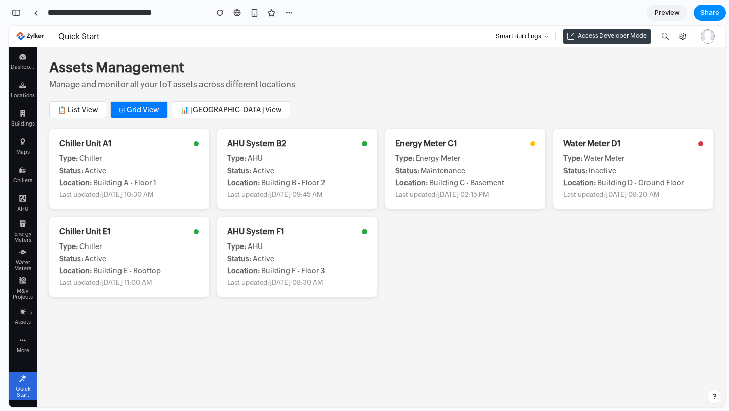
click at [191, 108] on button "📊 [GEOGRAPHIC_DATA] View" at bounding box center [231, 109] width 119 height 17
